Goal: Check status: Check status

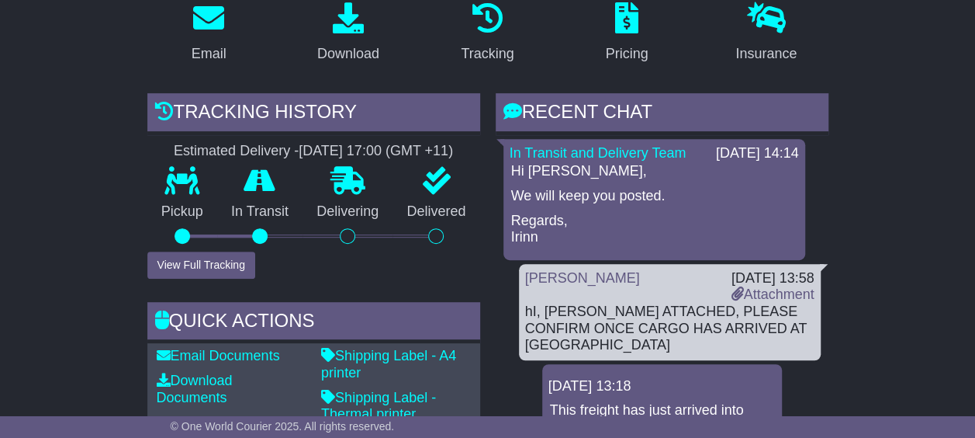
scroll to position [233, 0]
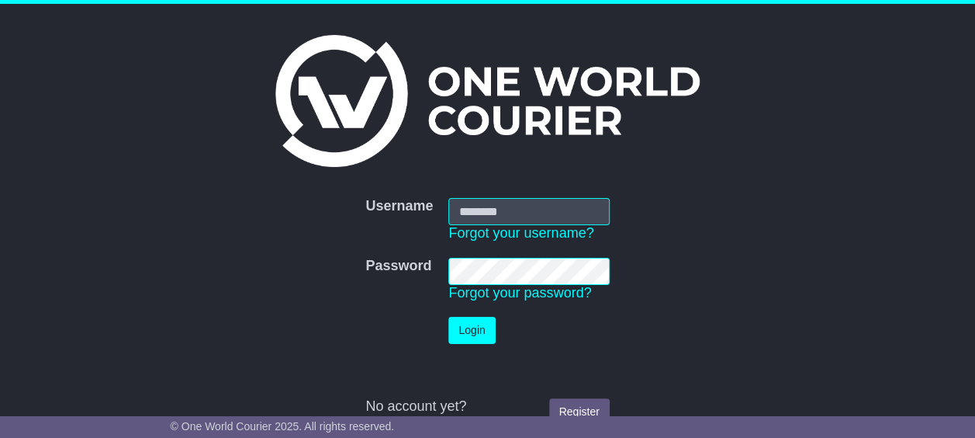
type input "**********"
drag, startPoint x: 0, startPoint y: 0, endPoint x: 474, endPoint y: 322, distance: 573.1
click at [474, 323] on button "Login" at bounding box center [471, 330] width 47 height 27
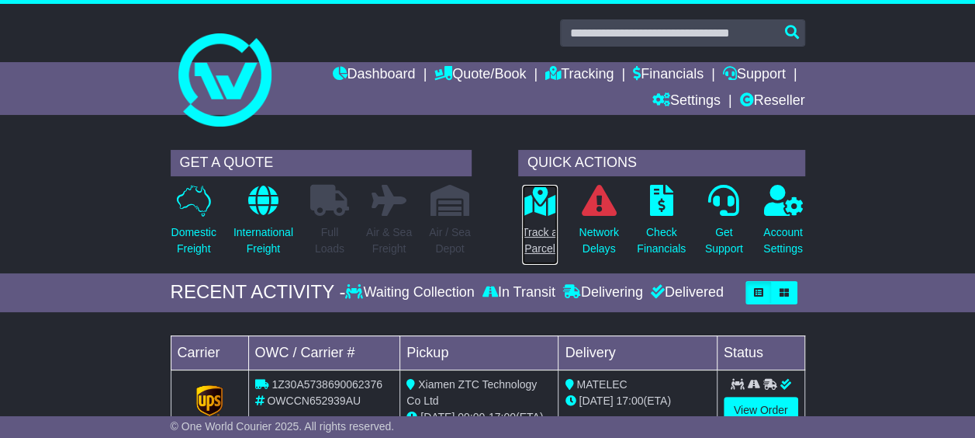
click at [546, 245] on p "Track a Parcel" at bounding box center [540, 240] width 36 height 33
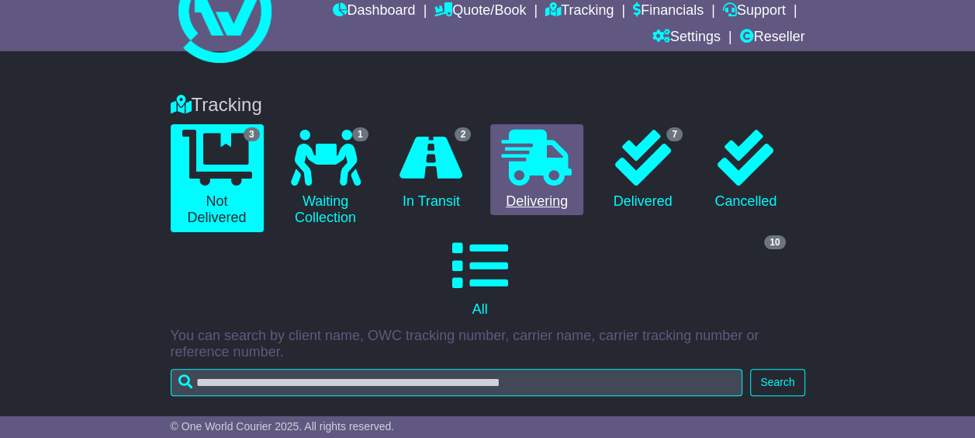
scroll to position [233, 0]
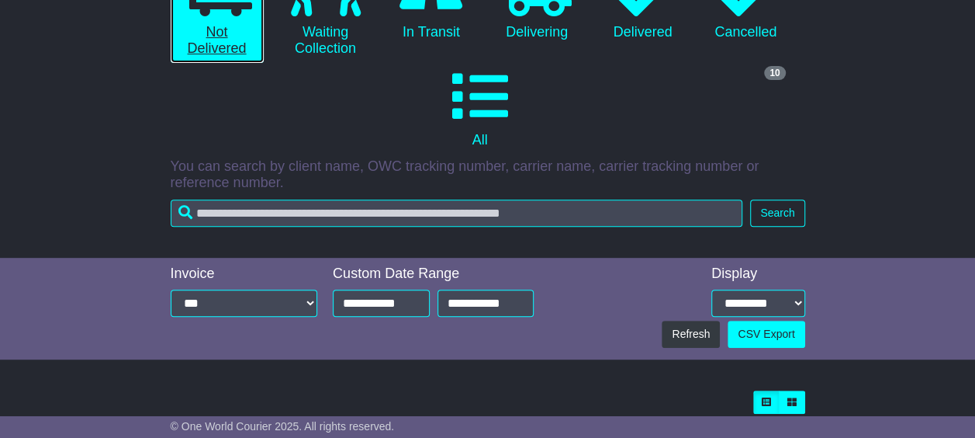
click at [225, 31] on link "3 Not Delivered" at bounding box center [217, 9] width 93 height 108
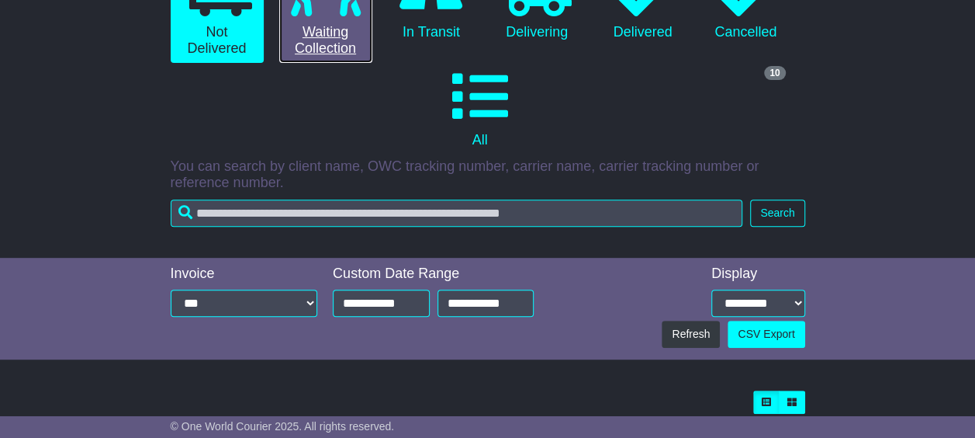
click at [344, 40] on link "1 Waiting Collection" at bounding box center [325, 9] width 93 height 108
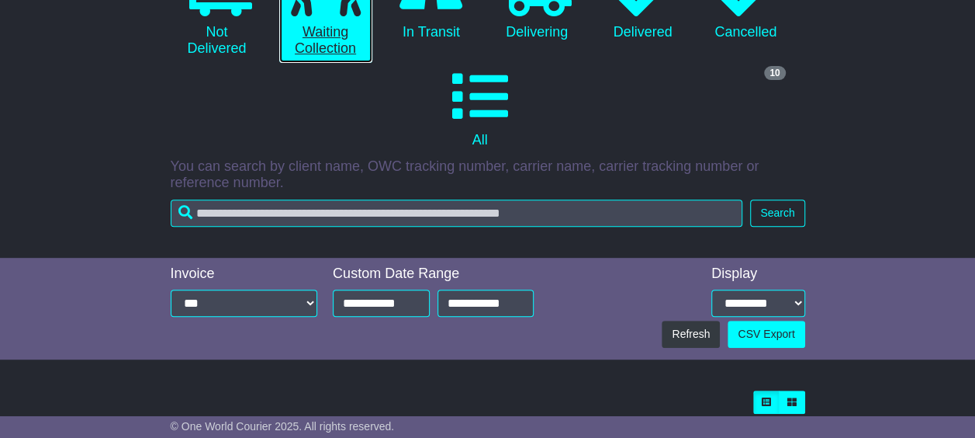
click at [338, 40] on link "1 Waiting Collection" at bounding box center [325, 9] width 93 height 108
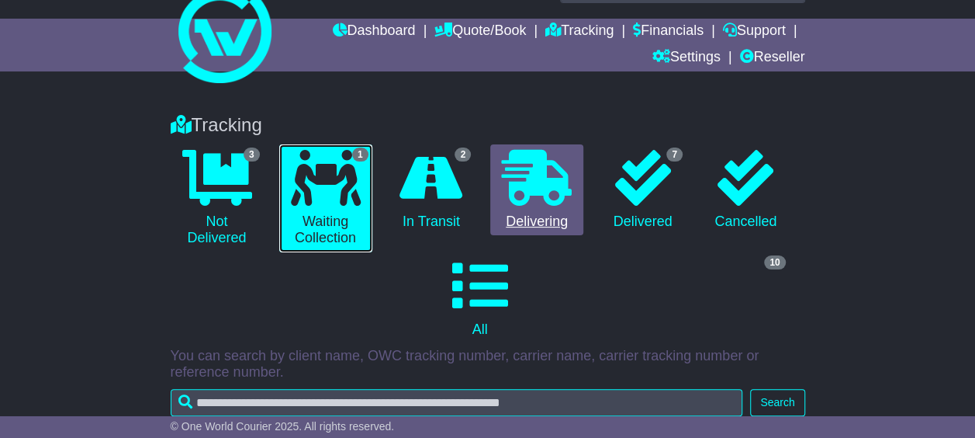
scroll to position [0, 0]
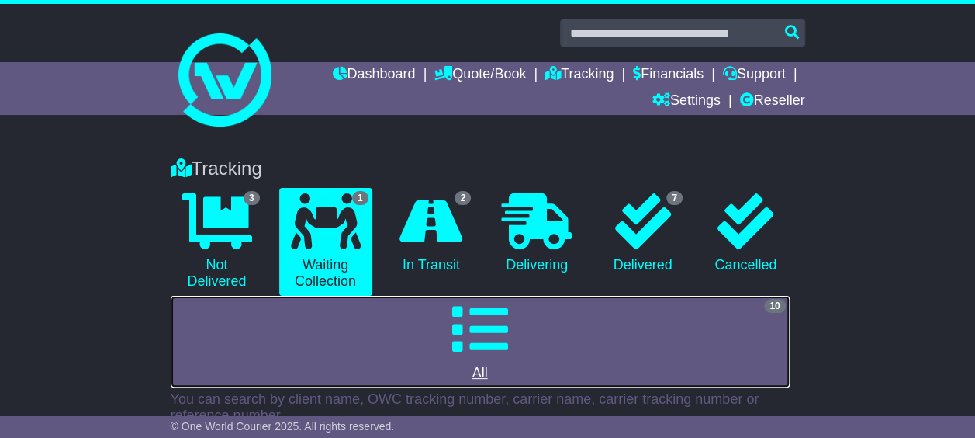
click at [507, 326] on icon at bounding box center [480, 329] width 56 height 56
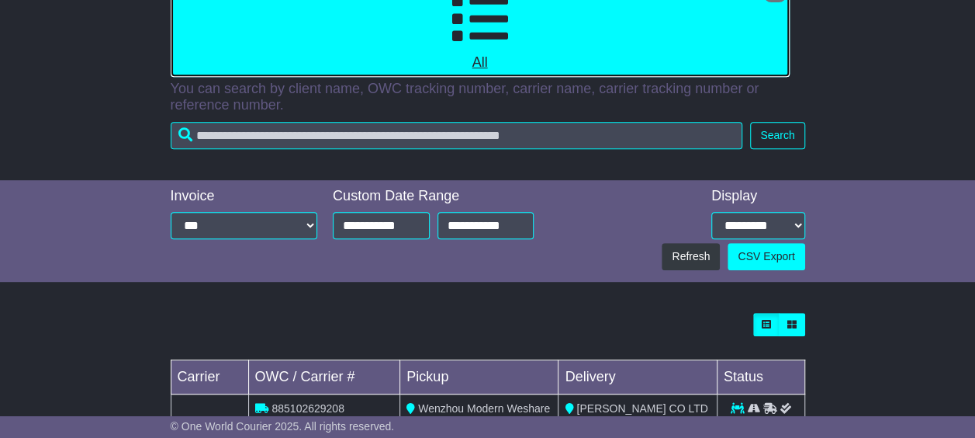
scroll to position [543, 0]
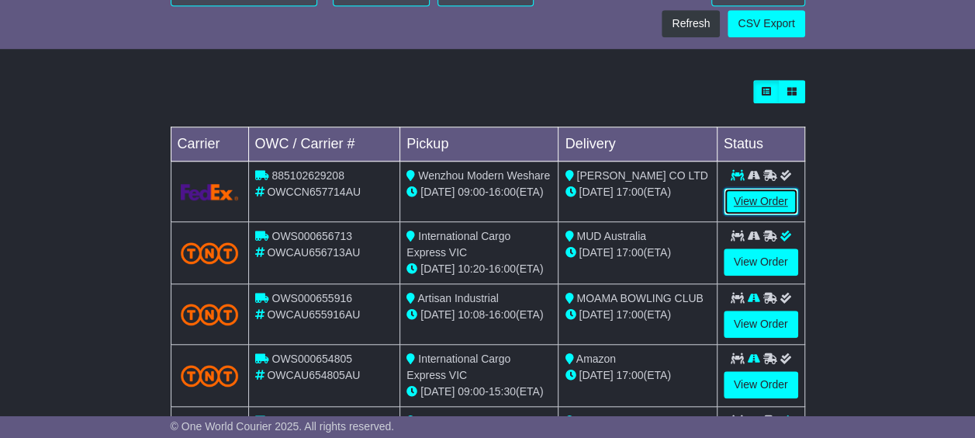
click at [765, 200] on link "View Order" at bounding box center [761, 201] width 74 height 27
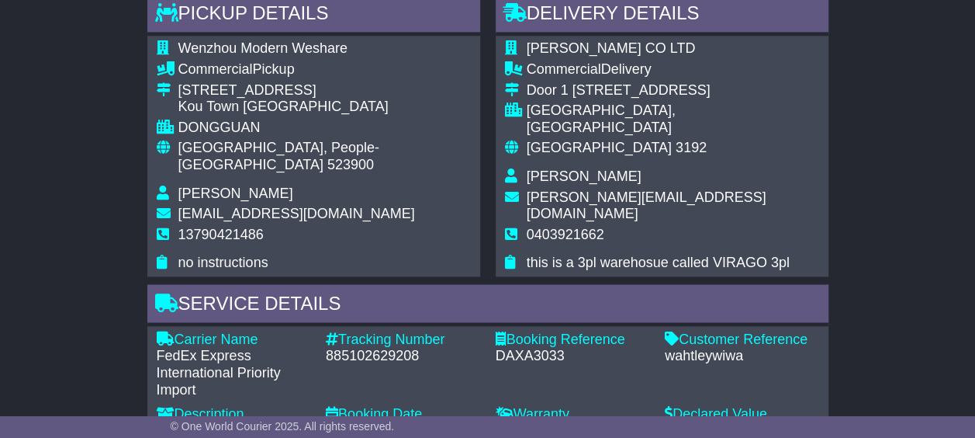
scroll to position [1397, 0]
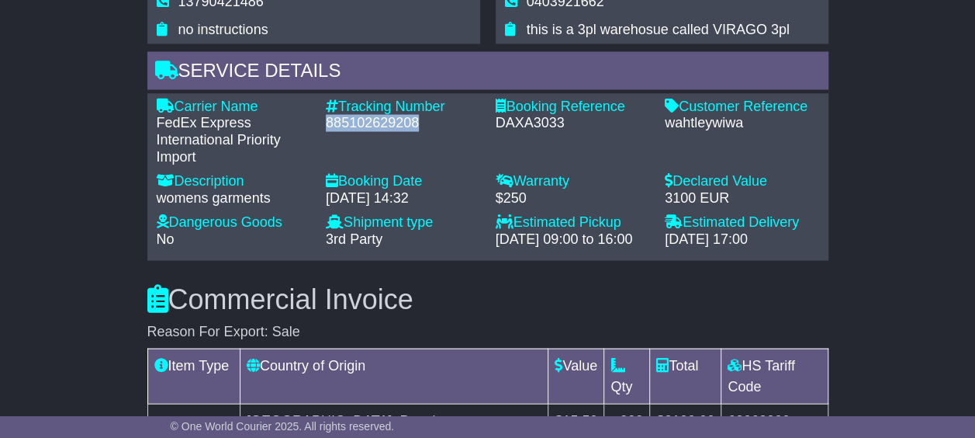
drag, startPoint x: 422, startPoint y: 99, endPoint x: 323, endPoint y: 100, distance: 99.3
click at [321, 100] on div "Tracking Number - 885102629208" at bounding box center [403, 131] width 170 height 67
copy div "885102629208"
